Goal: Information Seeking & Learning: Learn about a topic

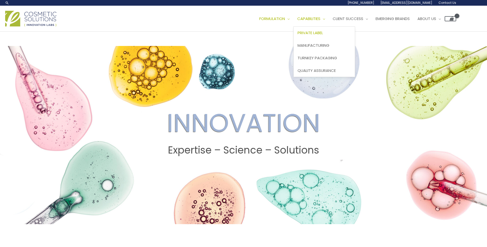
click at [325, 30] on link "Private Label" at bounding box center [324, 33] width 61 height 13
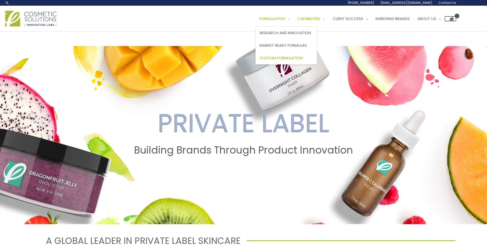
click at [303, 58] on span "Custom Formulation" at bounding box center [280, 57] width 43 height 5
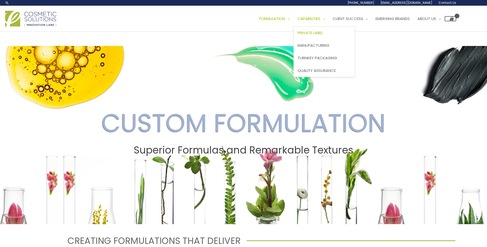
click at [320, 31] on span "Private Label" at bounding box center [309, 32] width 25 height 5
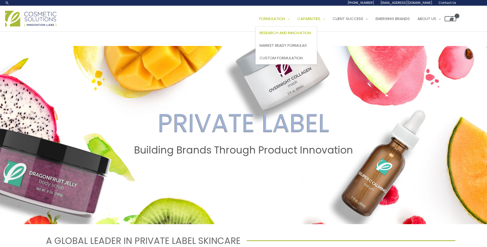
click at [299, 31] on span "Research and Innovation" at bounding box center [284, 32] width 51 height 5
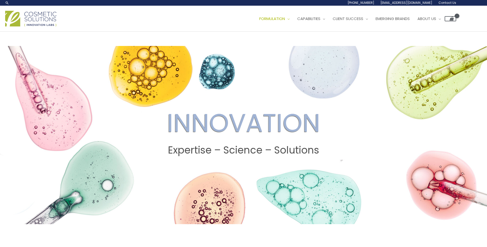
drag, startPoint x: 485, startPoint y: 56, endPoint x: 485, endPoint y: 53, distance: 2.8
click at [485, 56] on span at bounding box center [243, 135] width 487 height 178
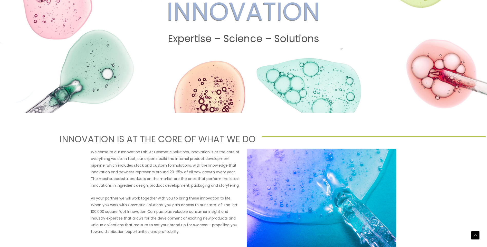
scroll to position [113, 0]
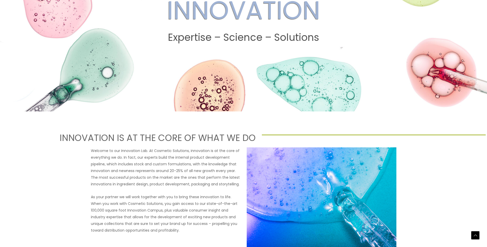
drag, startPoint x: 487, startPoint y: 67, endPoint x: 484, endPoint y: 77, distance: 10.0
click at [486, 83] on span at bounding box center [243, 22] width 487 height 178
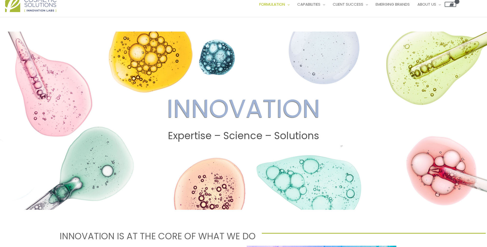
scroll to position [0, 0]
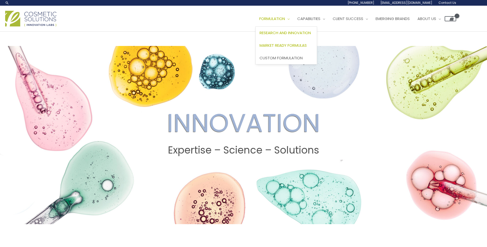
click at [289, 46] on span "Market Ready Formulas" at bounding box center [282, 45] width 47 height 5
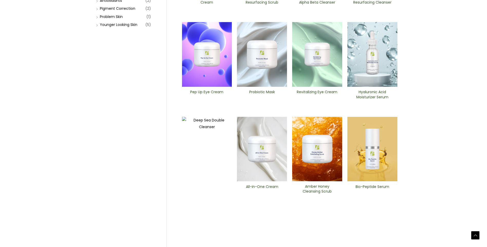
scroll to position [150, 0]
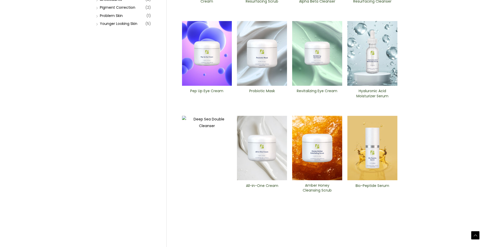
click at [268, 156] on img at bounding box center [262, 148] width 50 height 65
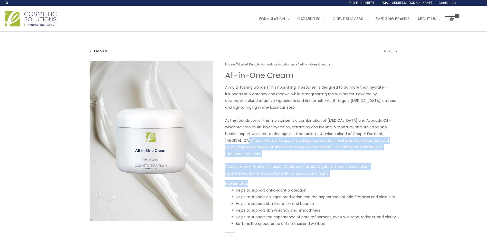
drag, startPoint x: 260, startPoint y: 138, endPoint x: 354, endPoint y: 186, distance: 104.7
click at [354, 186] on div "Home / Market Ready Formulas / Moisturizers / All-in-One ​Cream All-in-One ​Cre…" at bounding box center [311, 152] width 172 height 183
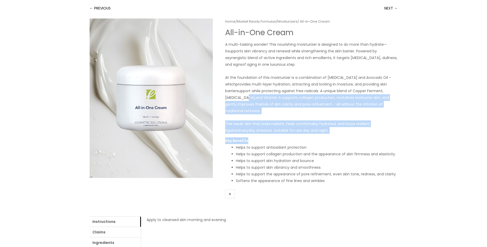
scroll to position [42, 0]
click at [233, 197] on link "+" at bounding box center [230, 194] width 10 height 9
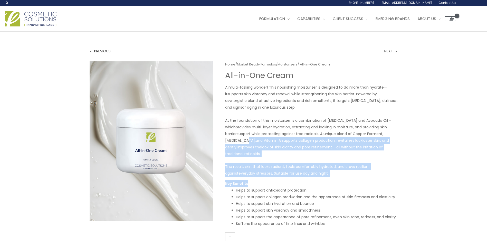
click at [47, 21] on img at bounding box center [30, 19] width 51 height 16
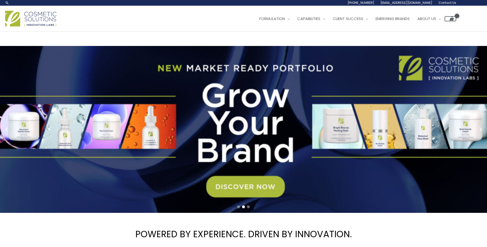
click at [269, 186] on link "2 / 3" at bounding box center [245, 129] width 491 height 167
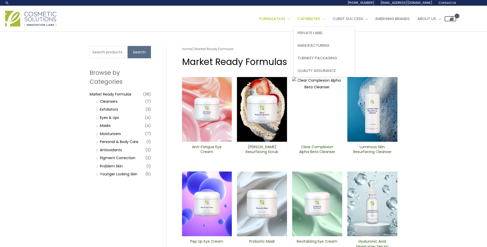
click at [325, 18] on span "Site Navigation" at bounding box center [322, 18] width 5 height 5
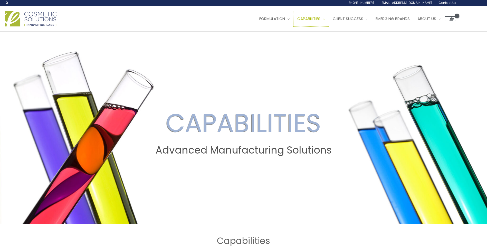
click at [325, 18] on span "Site Navigation" at bounding box center [322, 18] width 5 height 5
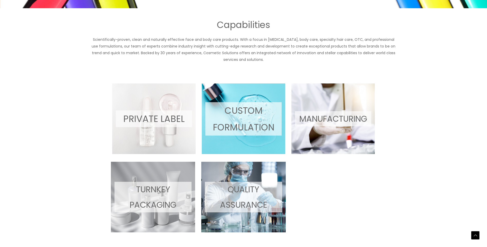
click at [176, 128] on span at bounding box center [153, 118] width 83 height 71
